Goal: Navigation & Orientation: Find specific page/section

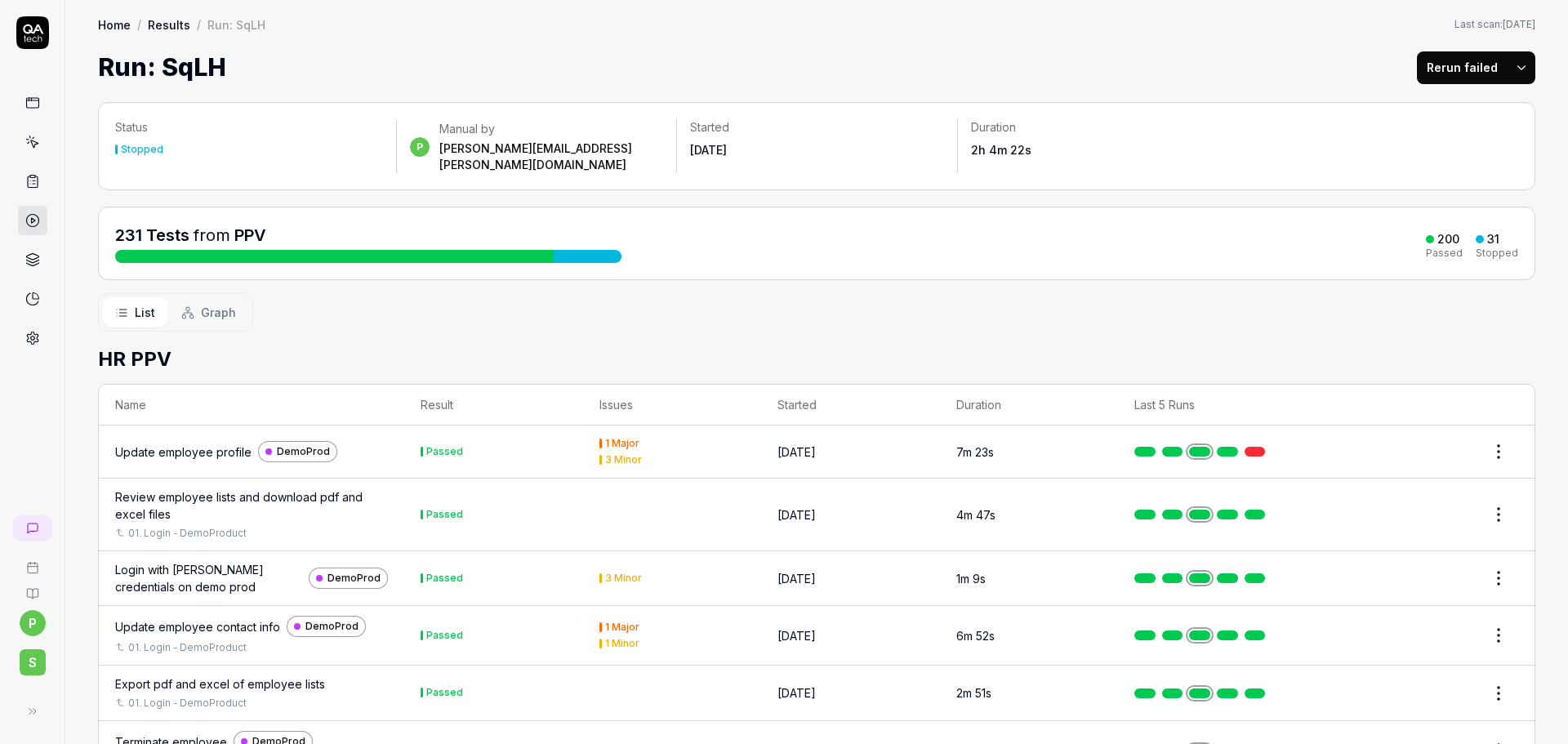
click at [988, 207] on div "231 Tests from PPV 200 Passed 31 Stopped" at bounding box center [817, 243] width 1437 height 73
click at [37, 178] on icon at bounding box center [32, 181] width 10 height 12
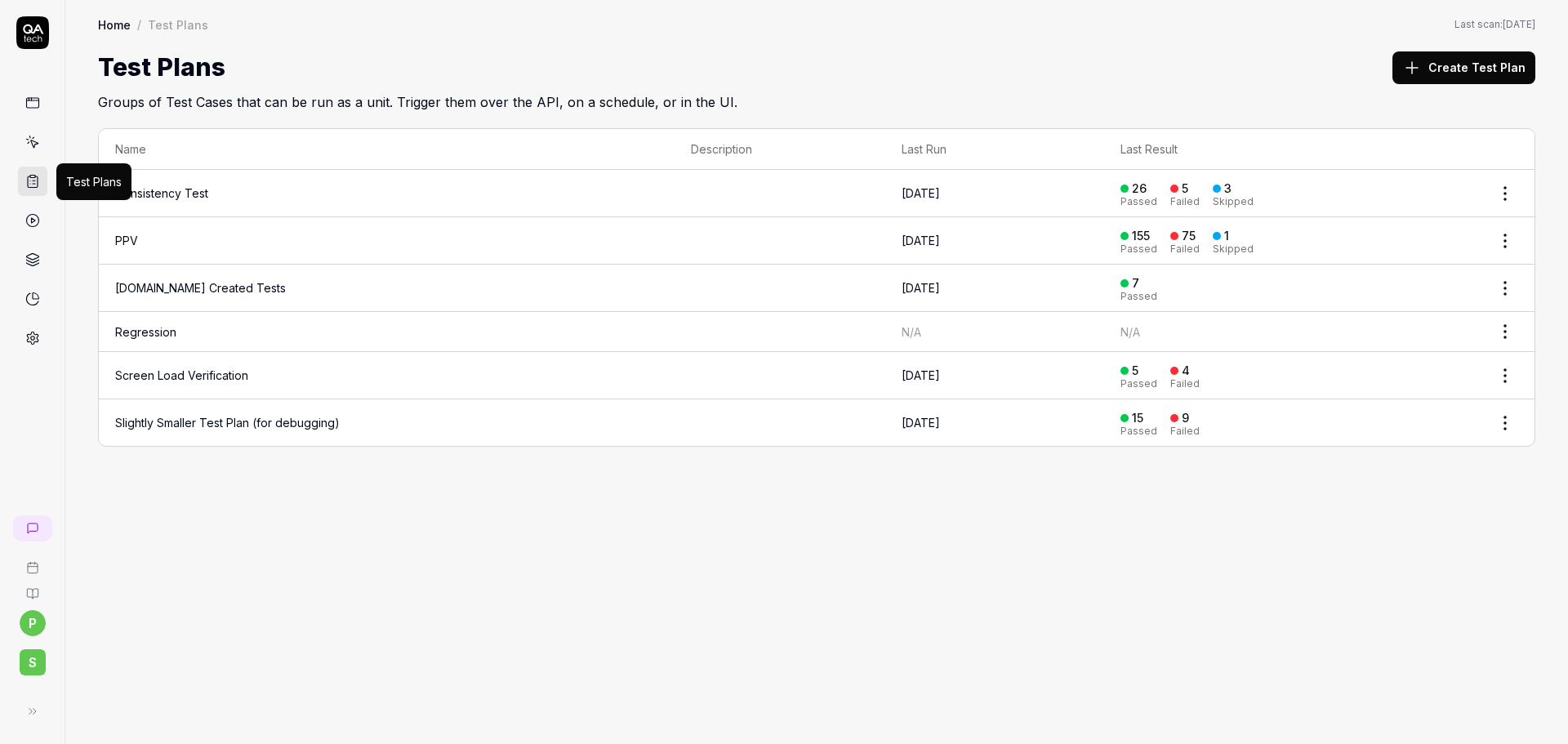
click at [43, 144] on link at bounding box center [32, 142] width 30 height 30
